Goal: Information Seeking & Learning: Learn about a topic

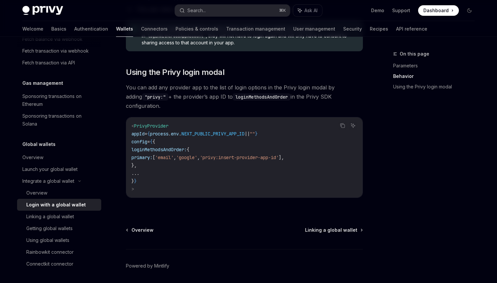
scroll to position [464, 0]
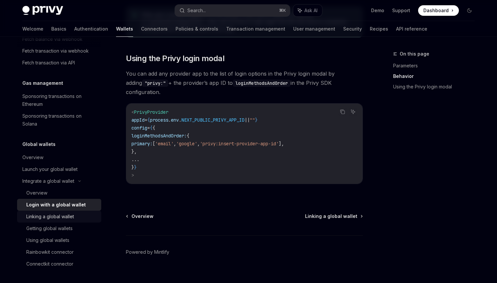
click at [50, 216] on div "Linking a global wallet" at bounding box center [50, 217] width 48 height 8
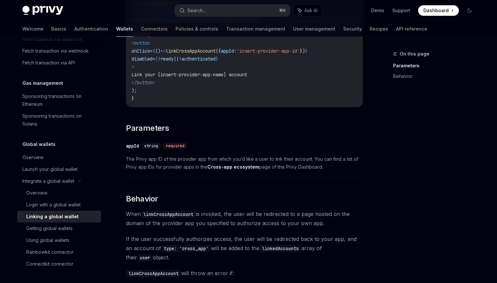
scroll to position [157, 0]
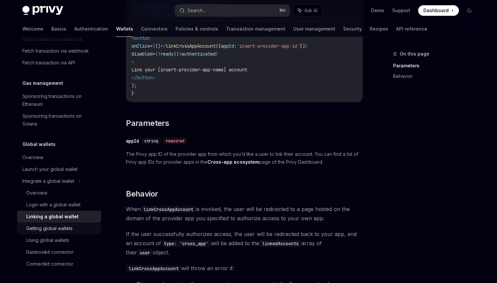
click at [56, 227] on div "Getting global wallets" at bounding box center [49, 228] width 46 height 8
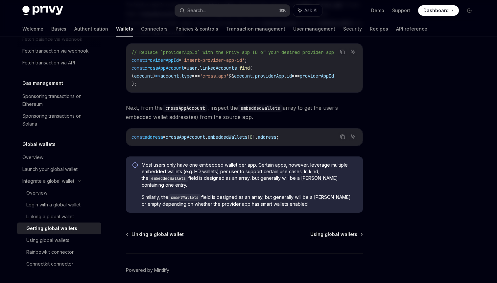
scroll to position [496, 0]
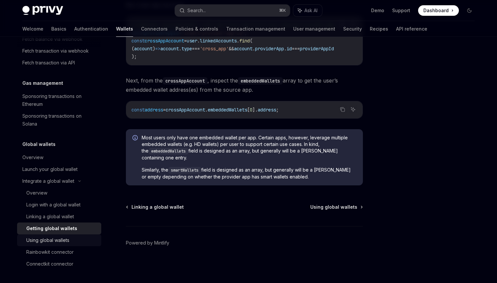
click at [67, 240] on div "Using global wallets" at bounding box center [47, 240] width 43 height 8
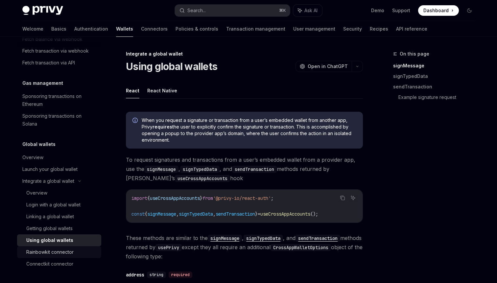
click at [67, 252] on div "Rainbowkit connector" at bounding box center [49, 252] width 47 height 8
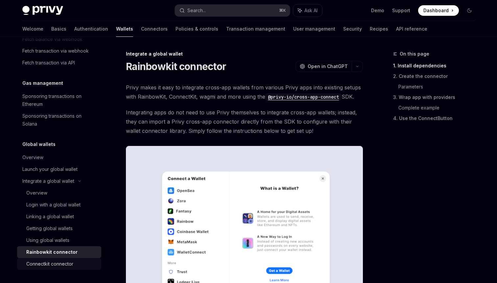
click at [64, 266] on div "Connectkit connector" at bounding box center [49, 264] width 47 height 8
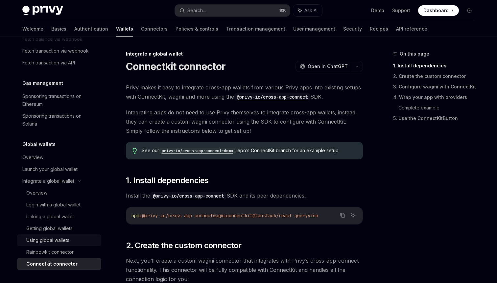
click at [64, 246] on link "Using global wallets" at bounding box center [59, 240] width 84 height 12
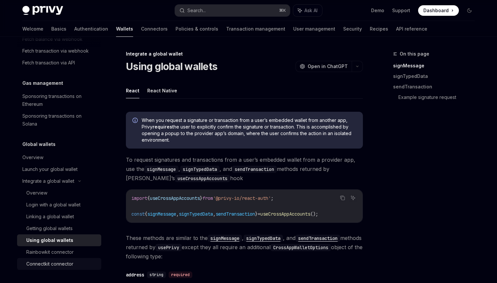
click at [64, 261] on div "Connectkit connector" at bounding box center [49, 264] width 47 height 8
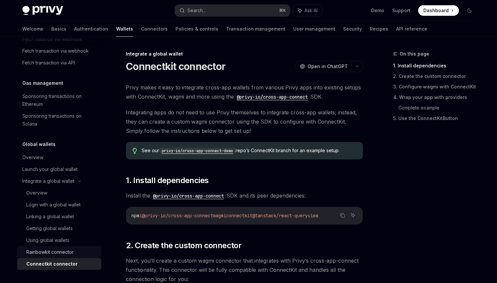
click at [64, 253] on div "Rainbowkit connector" at bounding box center [49, 252] width 47 height 8
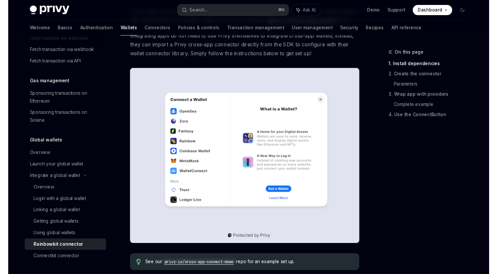
scroll to position [7, 0]
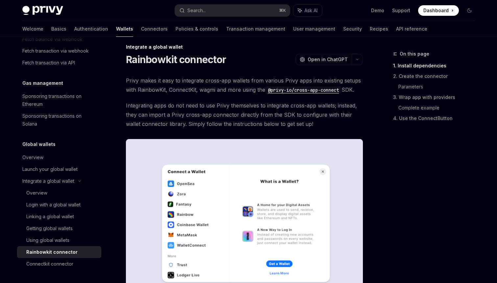
type textarea "*"
